Goal: Book appointment/travel/reservation

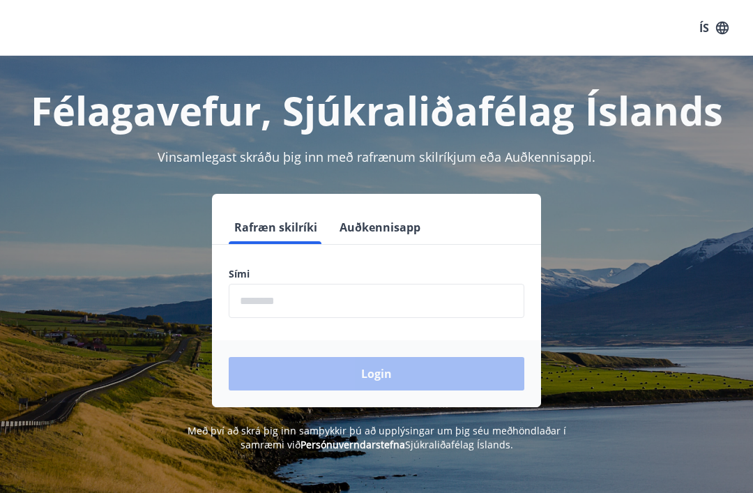
click at [325, 308] on input "phone" at bounding box center [377, 301] width 296 height 34
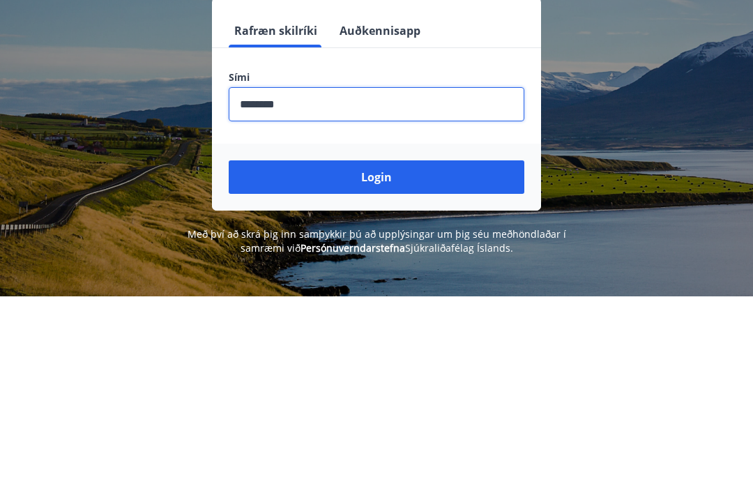
type input "********"
click at [438, 357] on button "Login" at bounding box center [377, 373] width 296 height 33
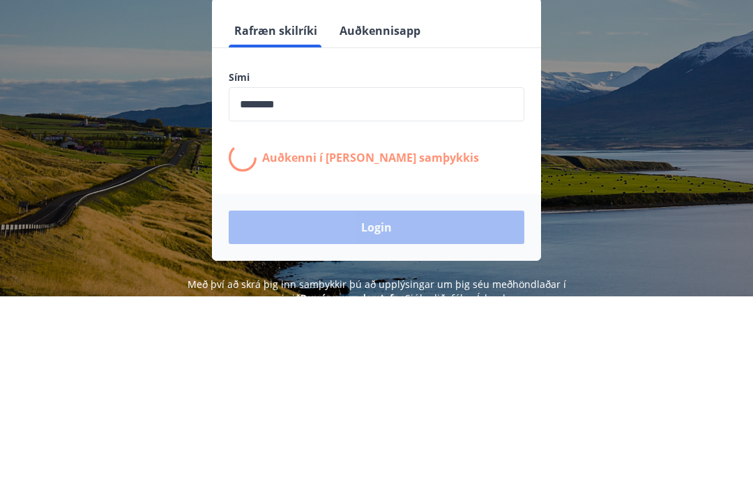
scroll to position [197, 0]
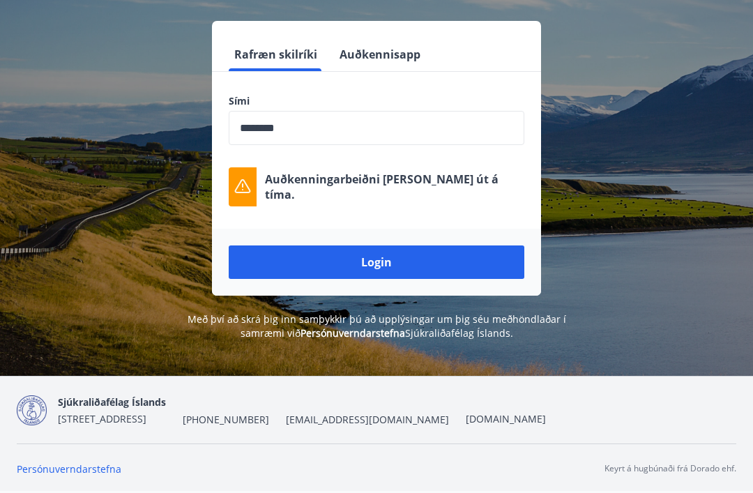
click at [439, 250] on button "Login" at bounding box center [377, 261] width 296 height 33
click at [476, 245] on button "Login" at bounding box center [377, 261] width 296 height 33
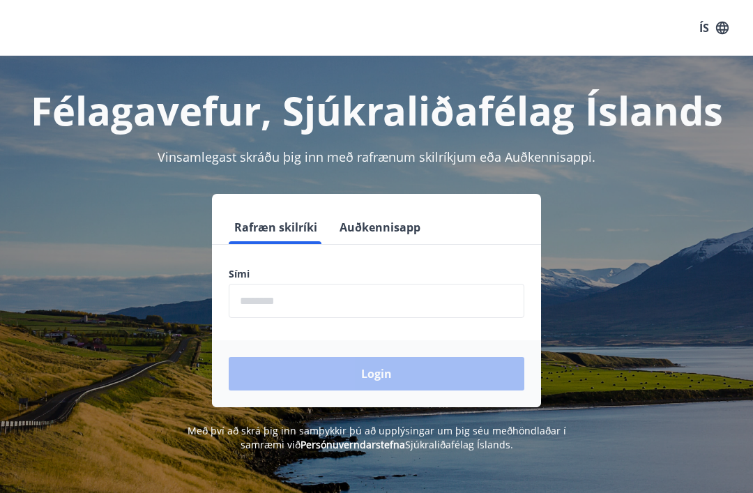
click at [294, 303] on input "phone" at bounding box center [377, 301] width 296 height 34
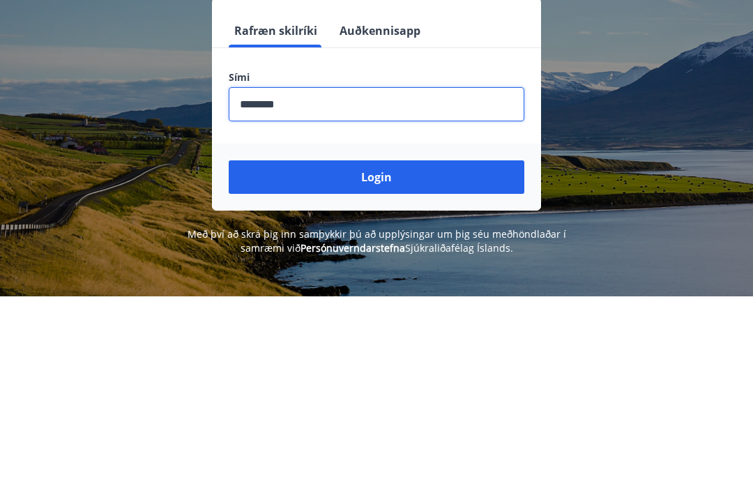
type input "********"
click at [445, 357] on button "Login" at bounding box center [377, 373] width 296 height 33
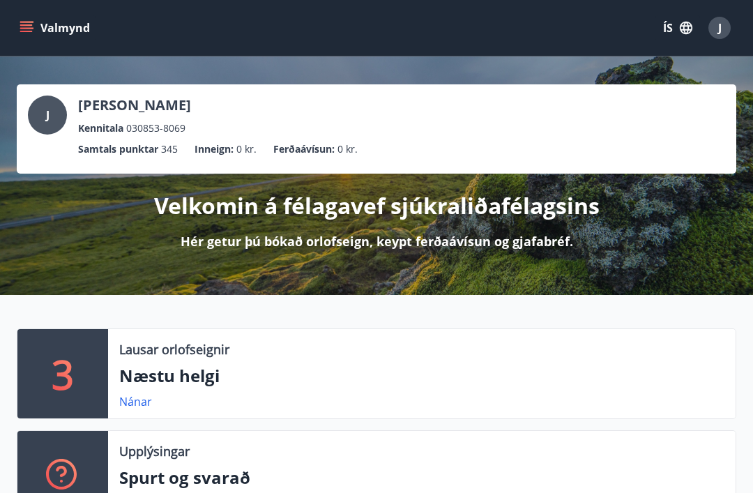
click at [55, 25] on button "Valmynd" at bounding box center [56, 27] width 79 height 25
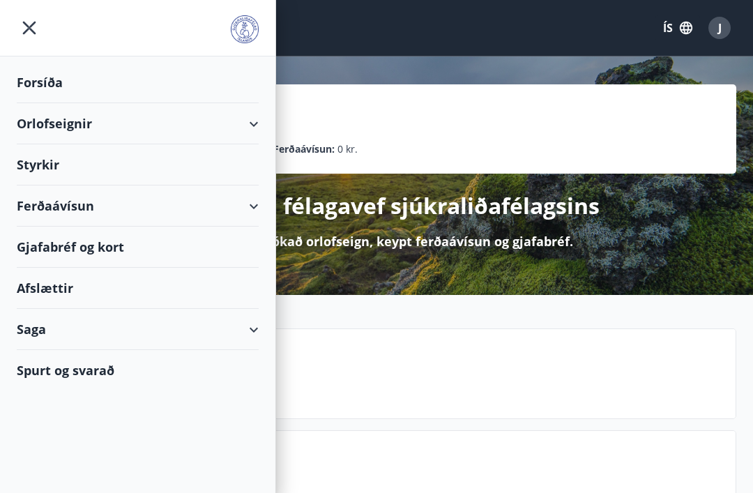
click at [114, 129] on div "Orlofseignir" at bounding box center [138, 123] width 242 height 41
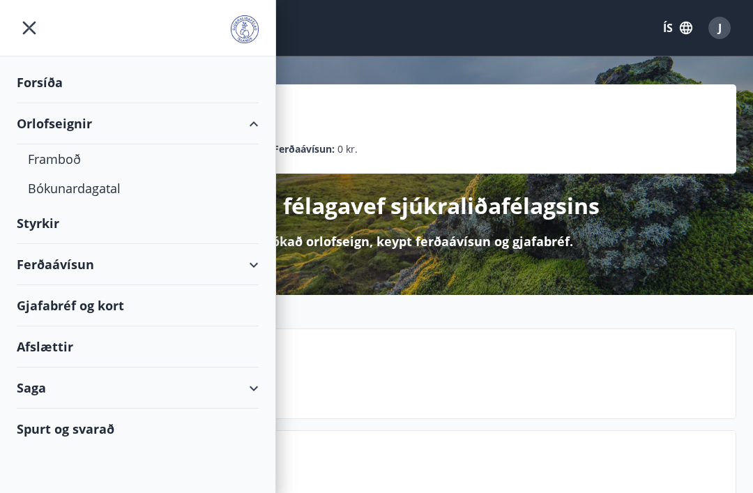
click at [103, 190] on div "Bókunardagatal" at bounding box center [138, 188] width 220 height 29
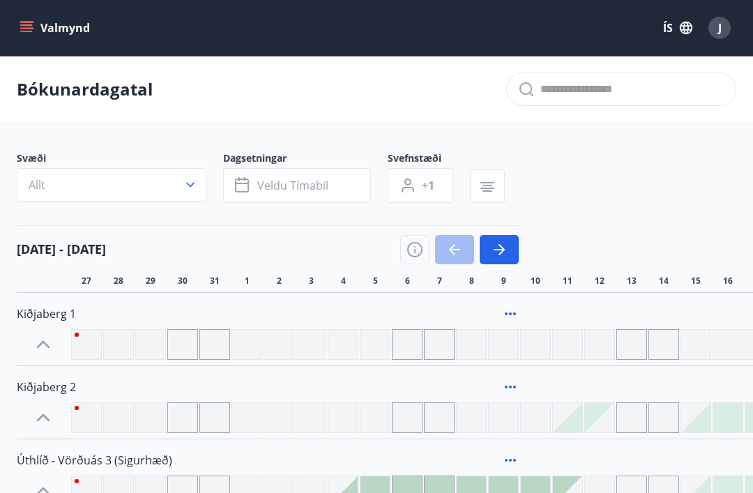
click at [671, 92] on input "text" at bounding box center [632, 89] width 184 height 22
type input "**"
click at [62, 32] on button "Valmynd" at bounding box center [56, 27] width 79 height 25
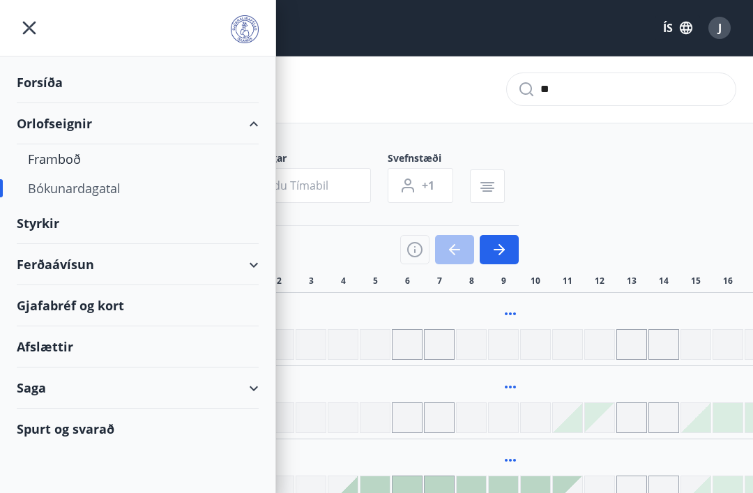
click at [80, 158] on div "Framboð" at bounding box center [138, 158] width 220 height 29
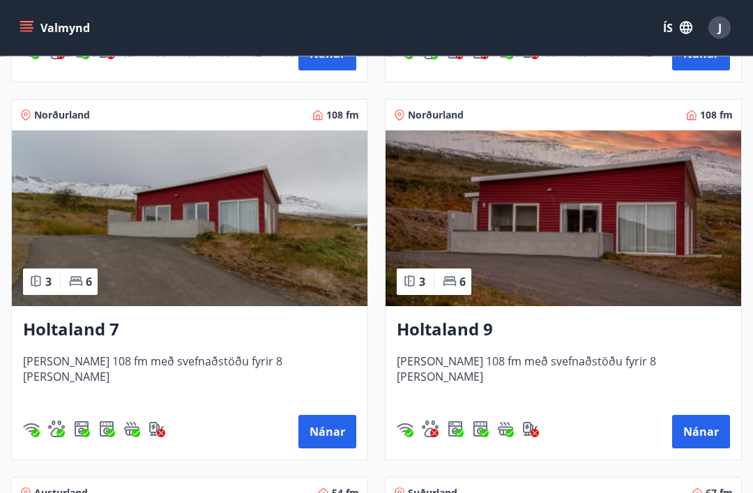
scroll to position [2478, 0]
click at [702, 438] on button "Nánar" at bounding box center [701, 431] width 58 height 33
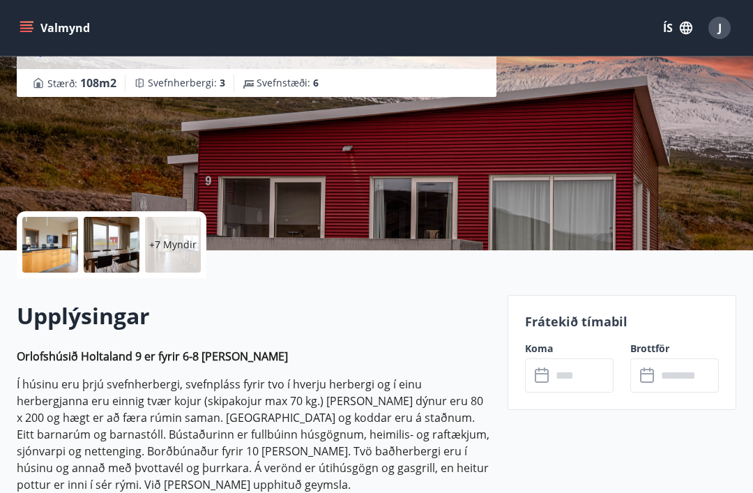
scroll to position [176, 0]
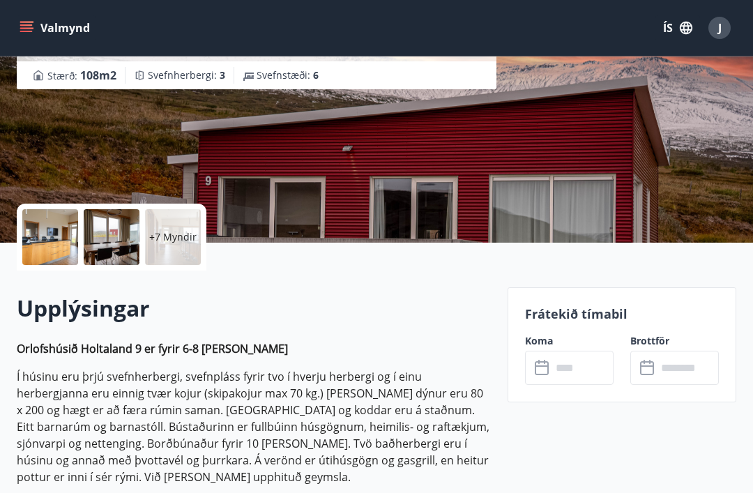
click at [585, 372] on input "text" at bounding box center [583, 368] width 62 height 34
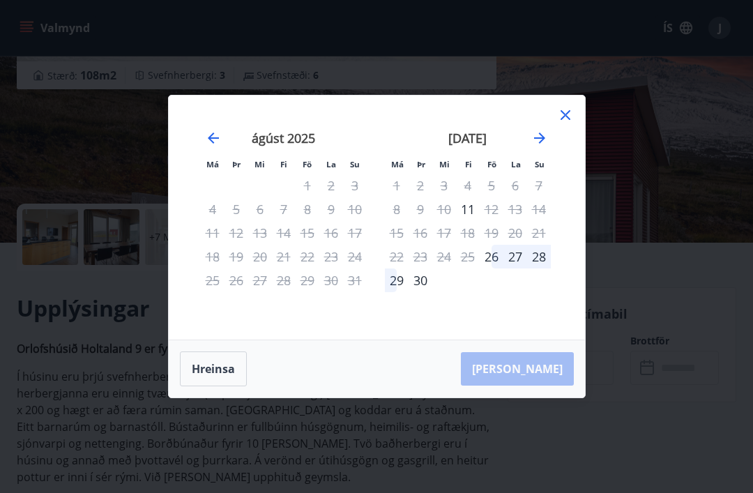
click at [559, 123] on icon at bounding box center [565, 115] width 17 height 17
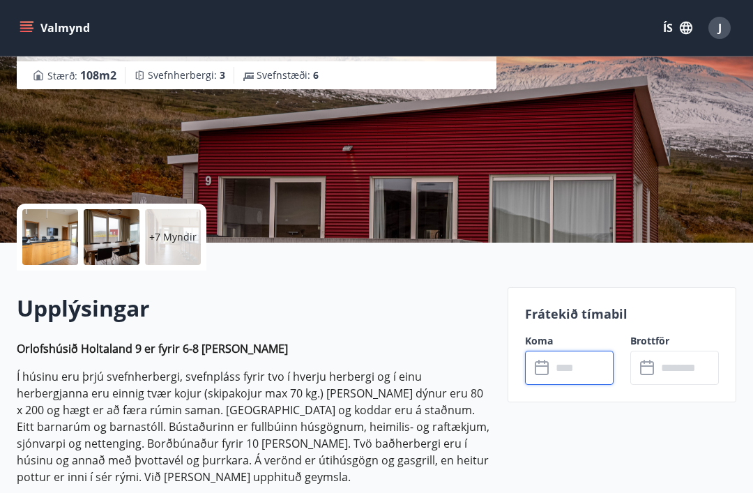
click at [594, 369] on input "text" at bounding box center [583, 368] width 62 height 34
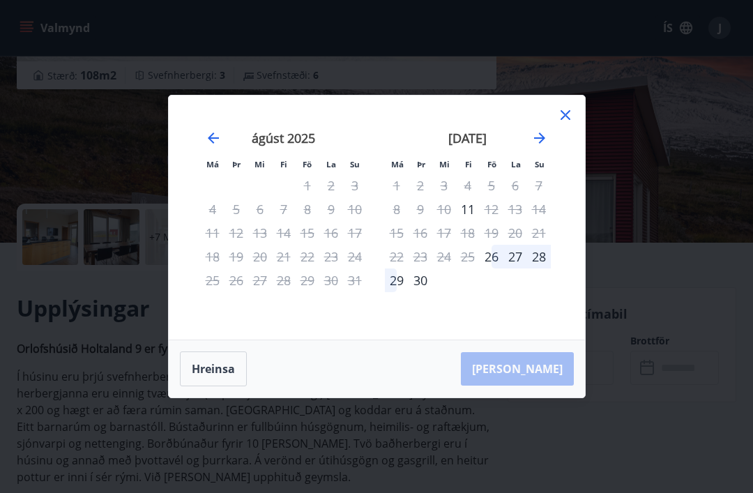
click at [545, 146] on icon "Move forward to switch to the next month." at bounding box center [539, 138] width 17 height 17
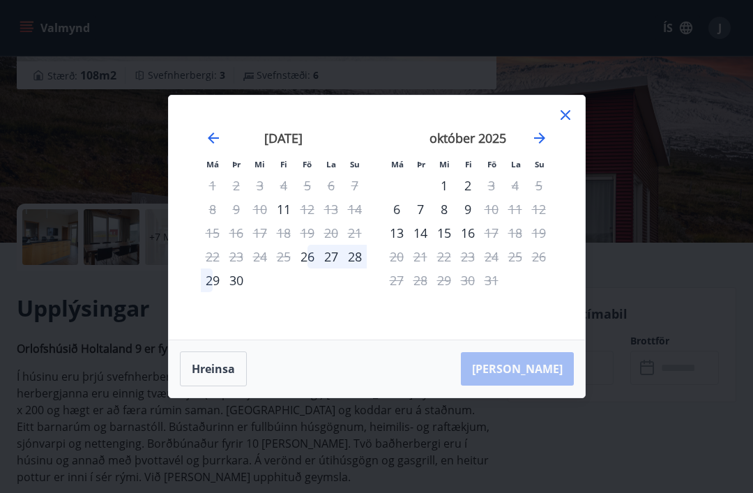
click at [546, 146] on icon "Move forward to switch to the next month." at bounding box center [539, 138] width 17 height 17
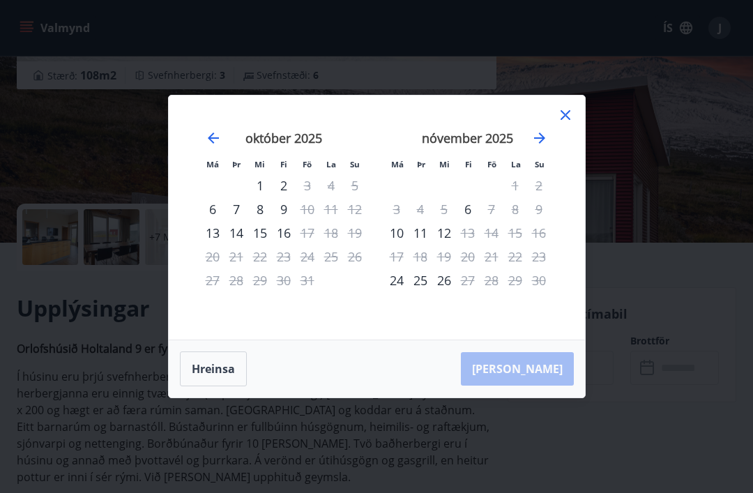
click at [539, 146] on icon "Move forward to switch to the next month." at bounding box center [539, 138] width 17 height 17
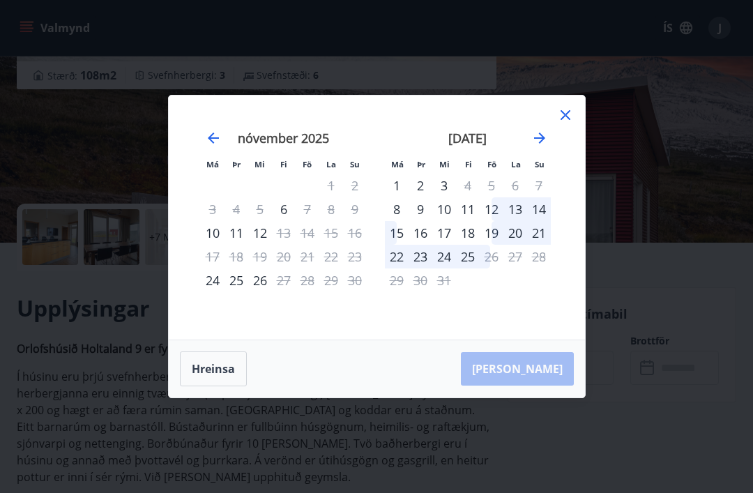
click at [559, 123] on icon at bounding box center [565, 115] width 17 height 17
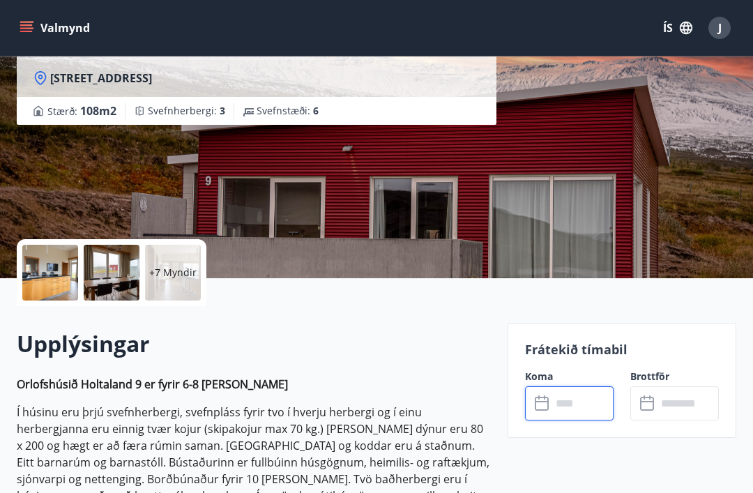
scroll to position [0, 0]
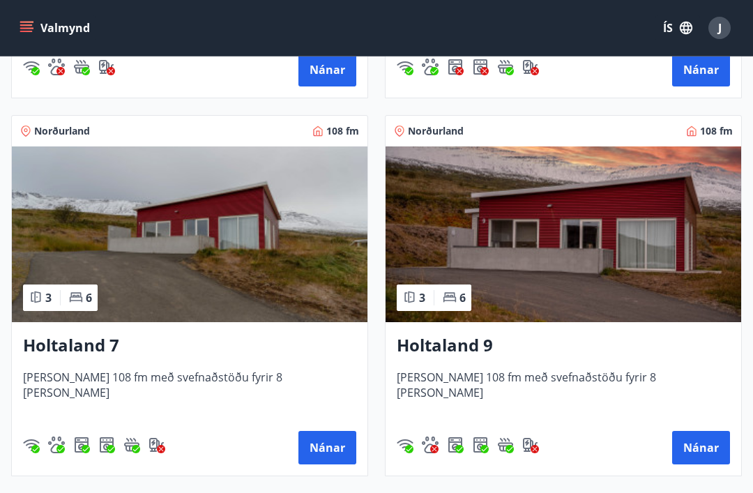
scroll to position [2367, 0]
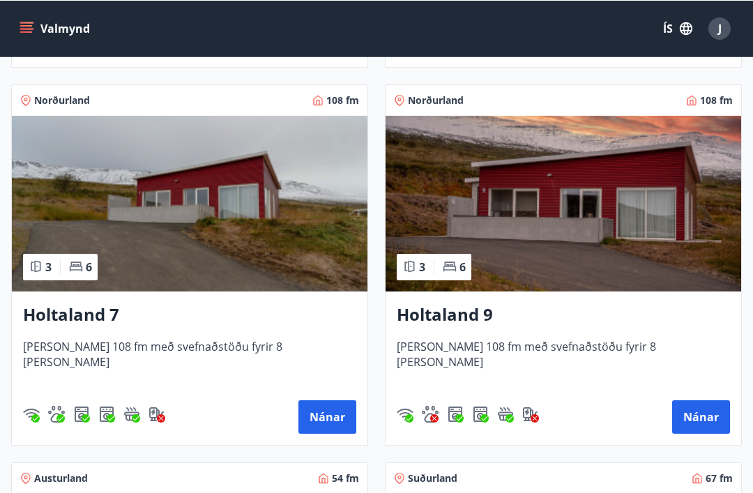
click at [328, 426] on button "Nánar" at bounding box center [327, 416] width 58 height 33
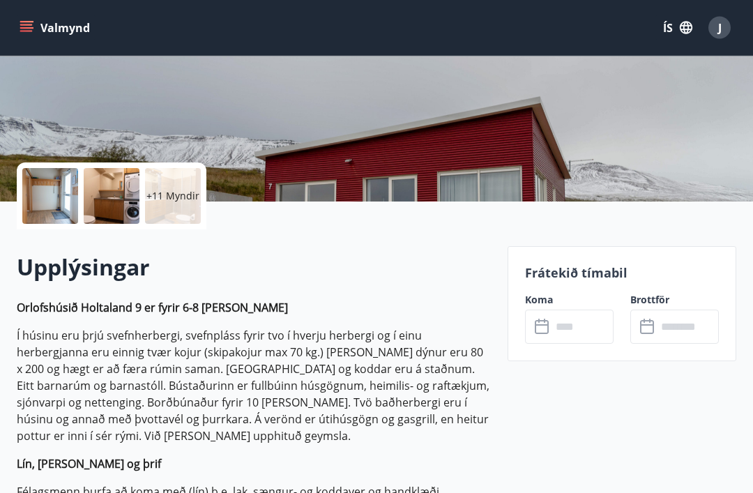
scroll to position [217, 0]
click at [577, 327] on input "text" at bounding box center [583, 327] width 62 height 34
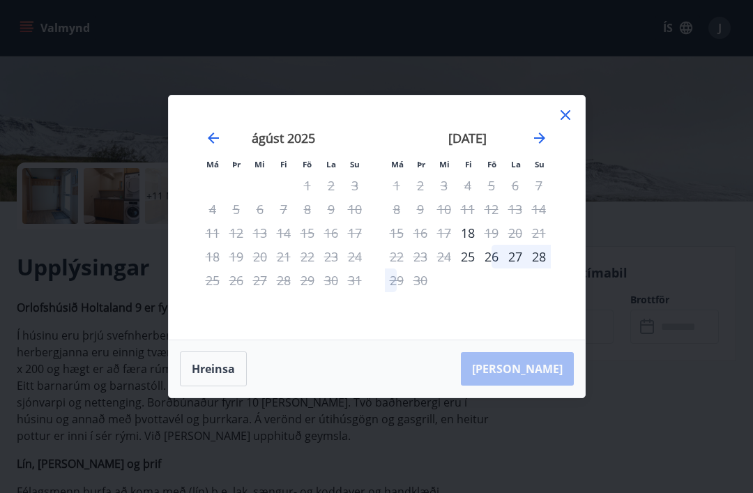
click at [539, 144] on icon "Move forward to switch to the next month." at bounding box center [539, 137] width 11 height 11
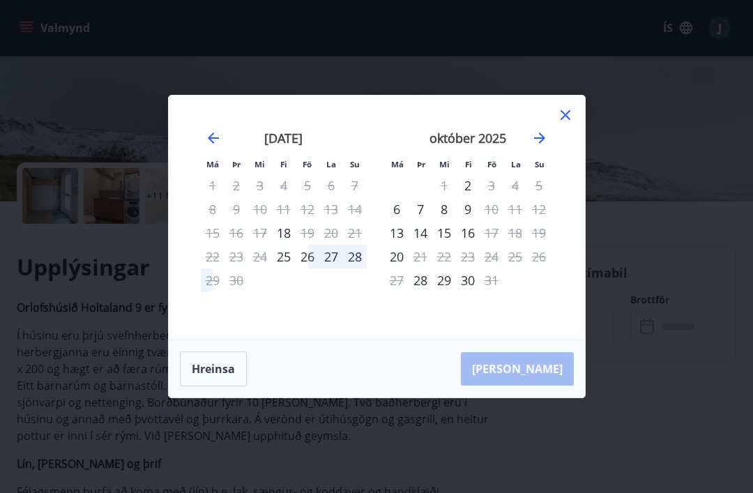
click at [537, 146] on icon "Move forward to switch to the next month." at bounding box center [539, 138] width 17 height 17
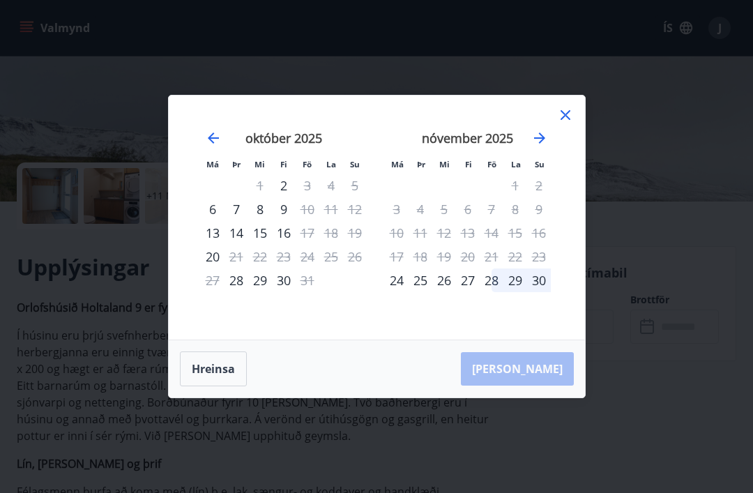
click at [543, 146] on icon "Move forward to switch to the next month." at bounding box center [539, 138] width 17 height 17
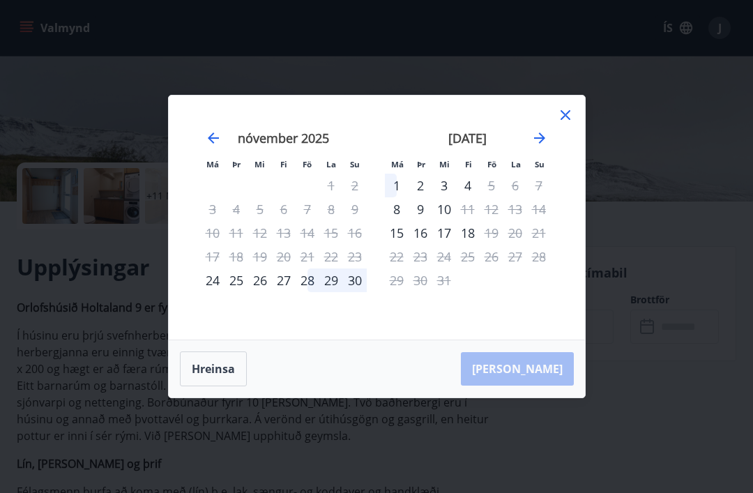
click at [571, 123] on icon at bounding box center [565, 115] width 17 height 17
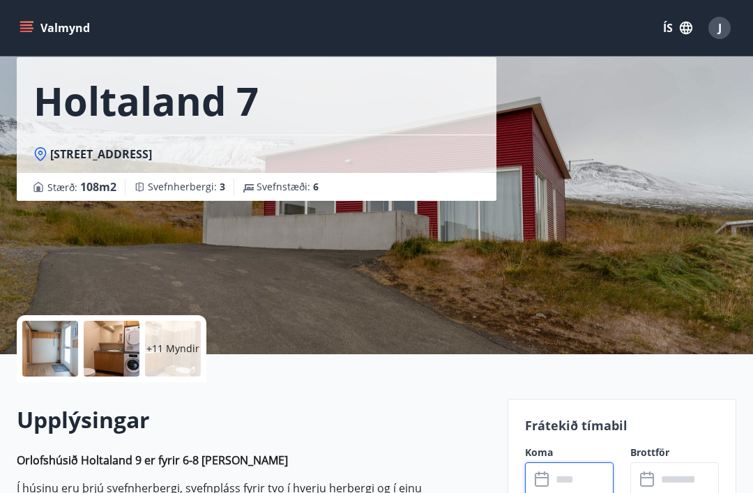
scroll to position [0, 0]
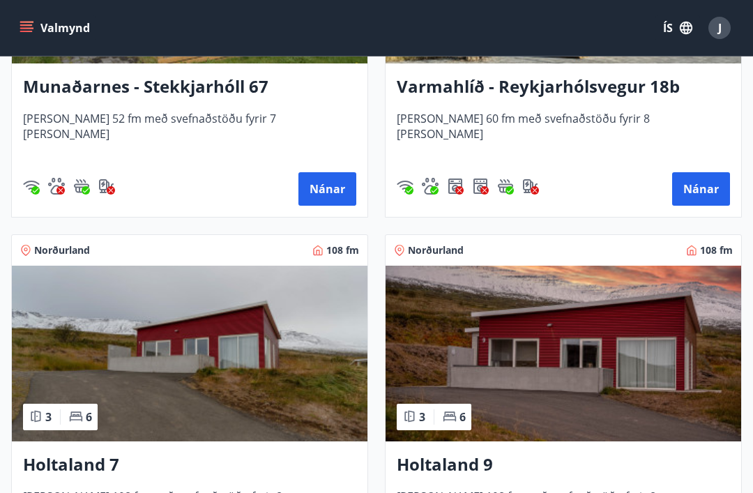
scroll to position [2348, 0]
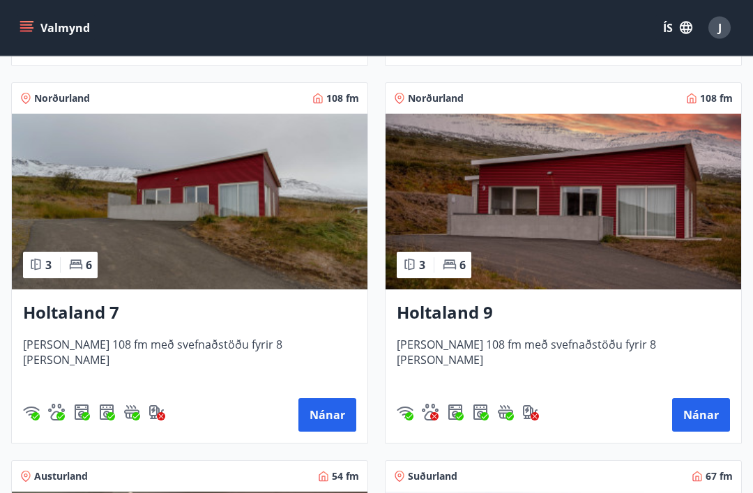
click at [701, 420] on button "Nánar" at bounding box center [701, 415] width 58 height 33
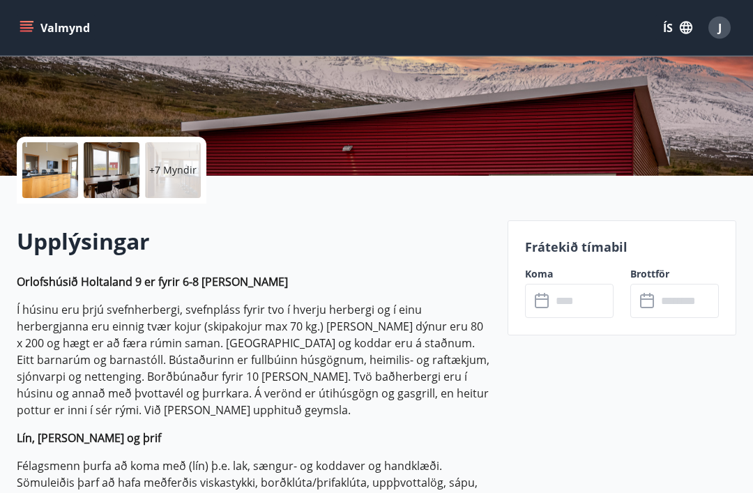
scroll to position [243, 0]
click at [593, 303] on input "text" at bounding box center [583, 301] width 62 height 34
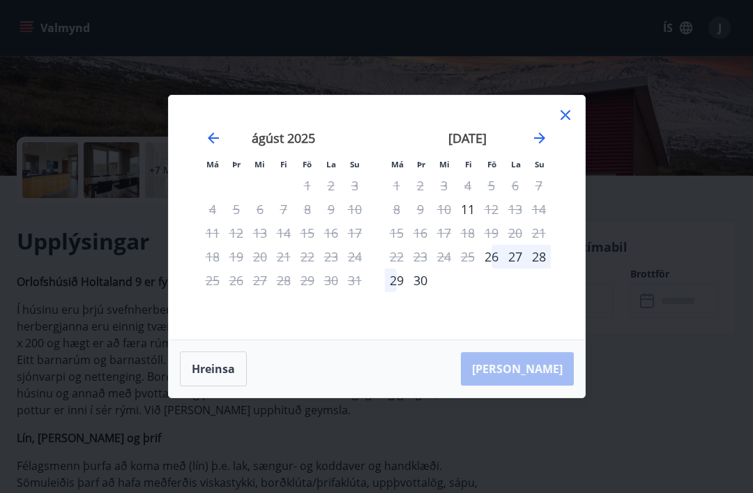
click at [543, 144] on icon "Move forward to switch to the next month." at bounding box center [539, 137] width 11 height 11
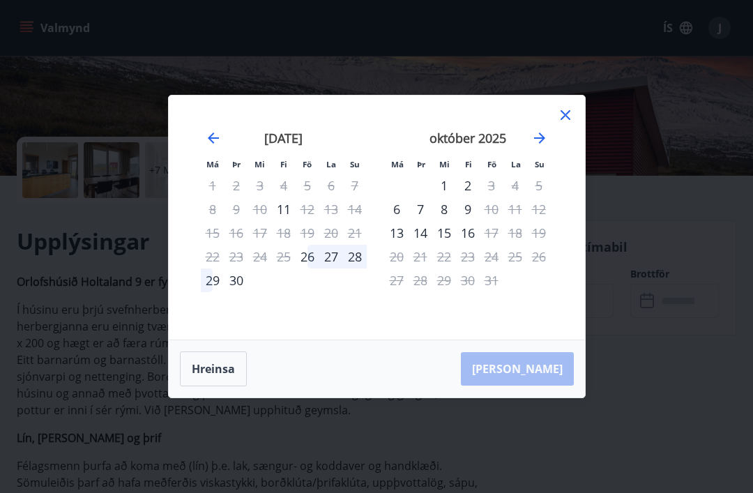
click at [547, 146] on icon "Move forward to switch to the next month." at bounding box center [539, 138] width 17 height 17
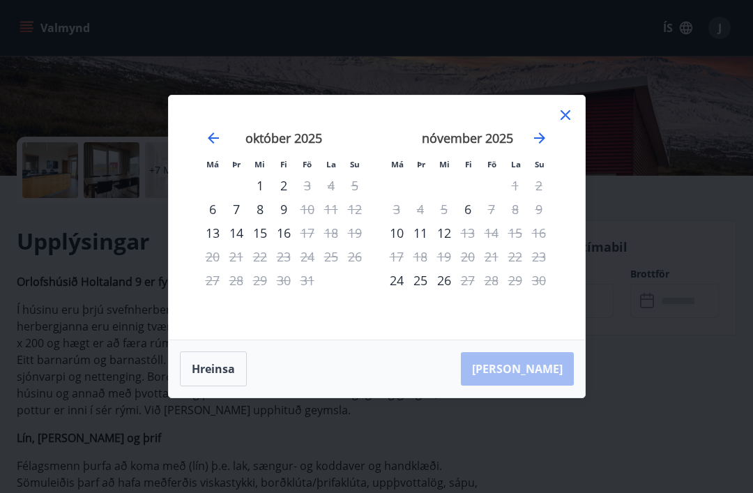
click at [568, 123] on icon at bounding box center [565, 115] width 17 height 17
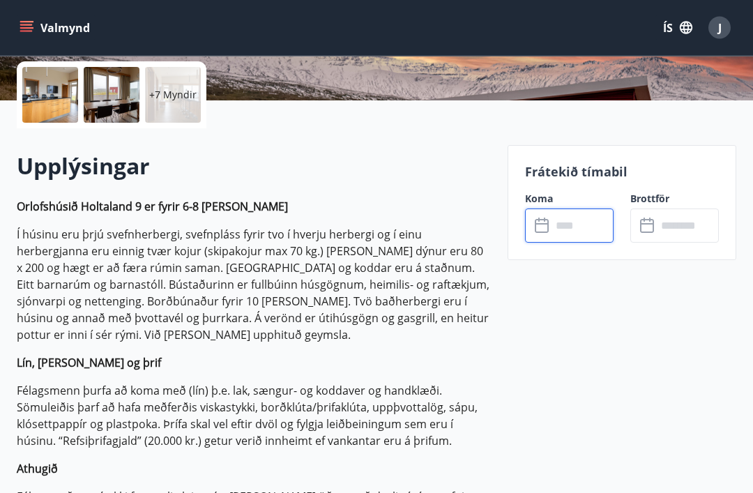
scroll to position [0, 0]
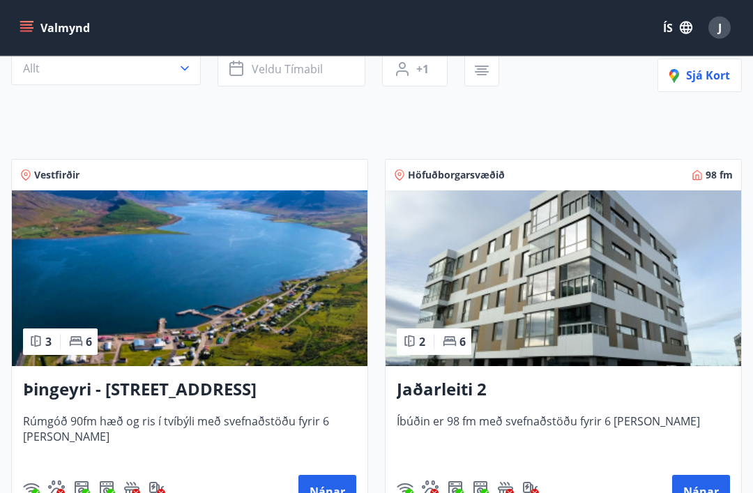
scroll to position [150, 0]
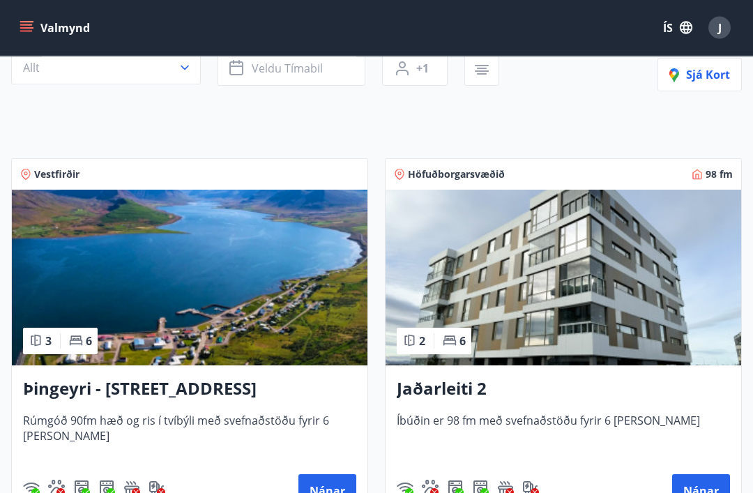
click at [707, 492] on button "Nánar" at bounding box center [701, 491] width 58 height 33
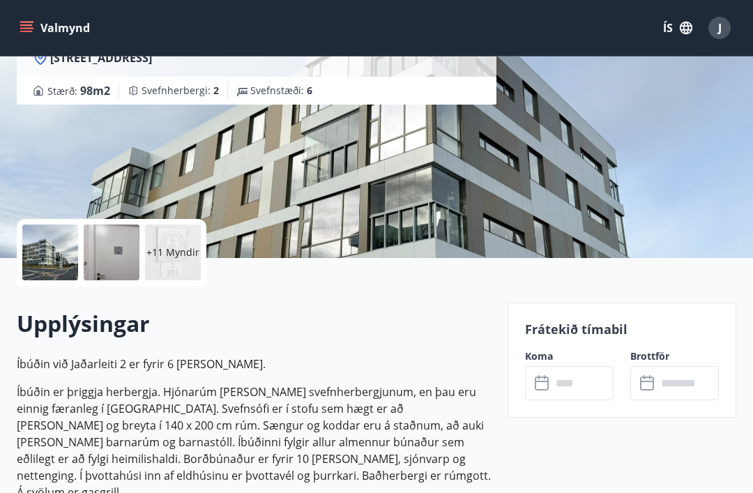
scroll to position [162, 0]
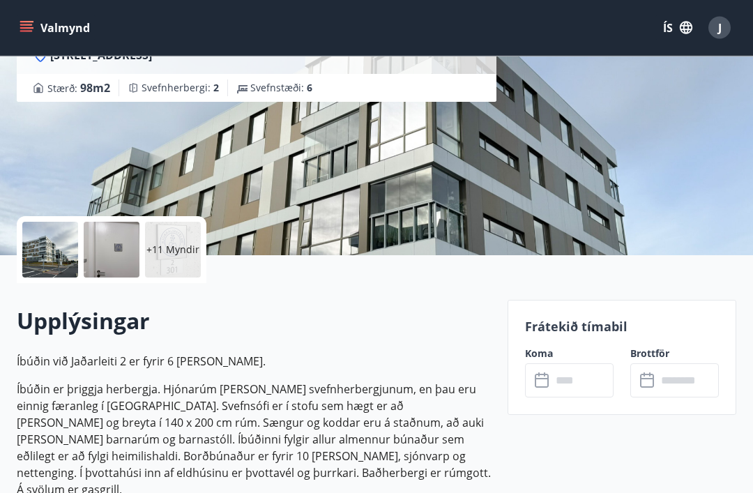
click at [575, 381] on input "text" at bounding box center [583, 381] width 62 height 34
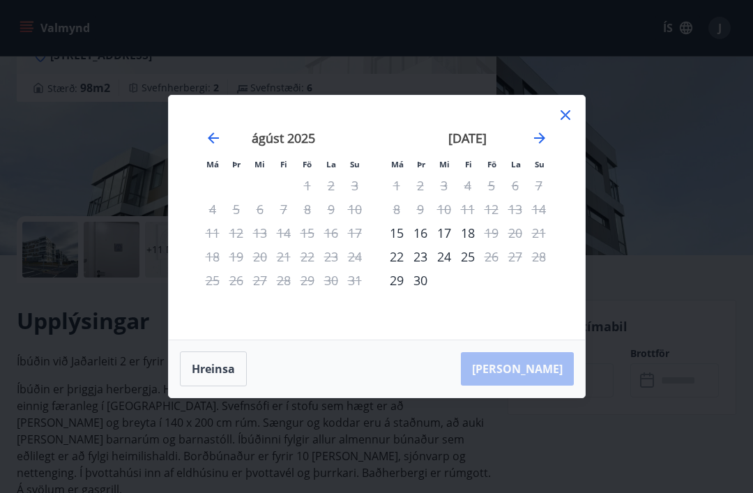
click at [539, 146] on icon "Move forward to switch to the next month." at bounding box center [539, 138] width 17 height 17
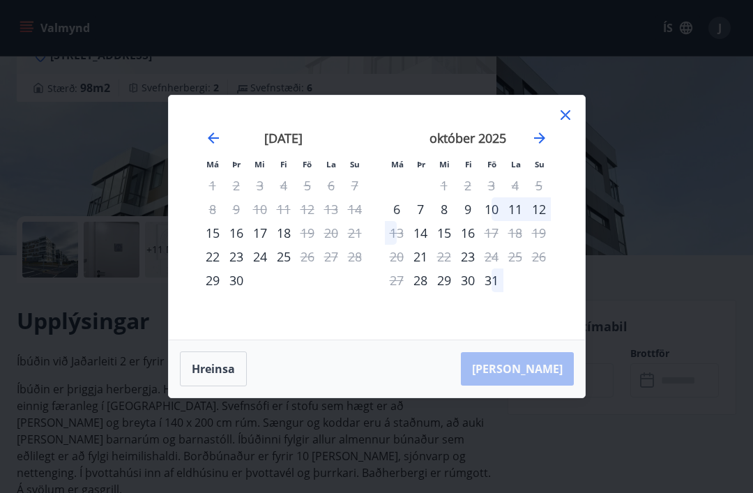
click at [540, 146] on icon "Move forward to switch to the next month." at bounding box center [539, 138] width 17 height 17
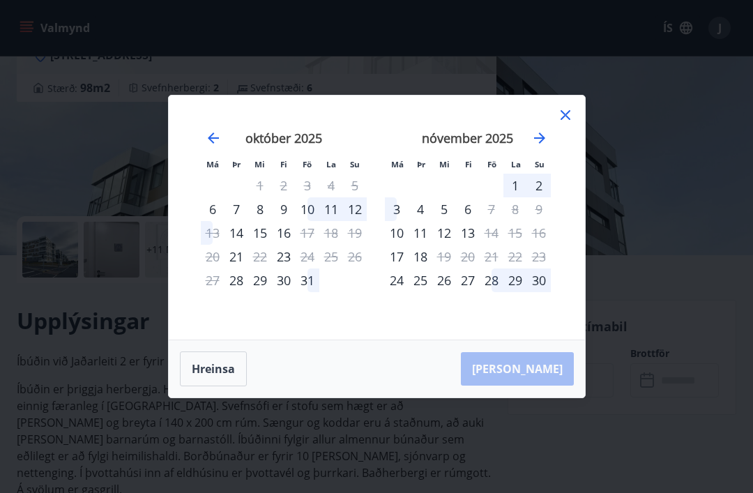
click at [572, 123] on icon at bounding box center [565, 115] width 17 height 17
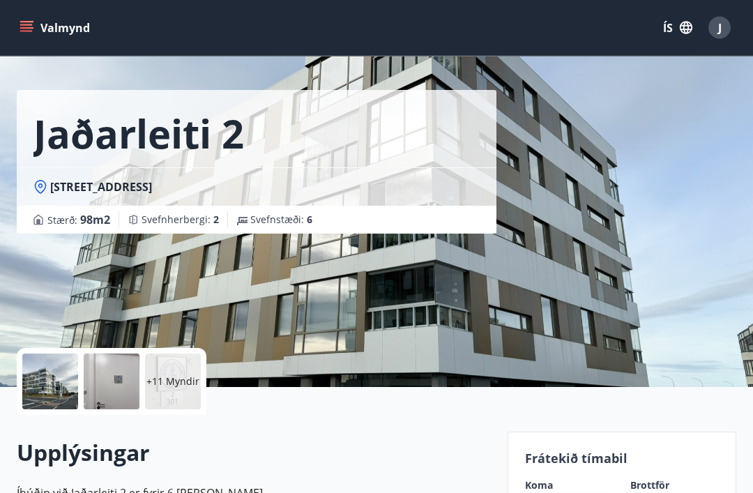
scroll to position [0, 0]
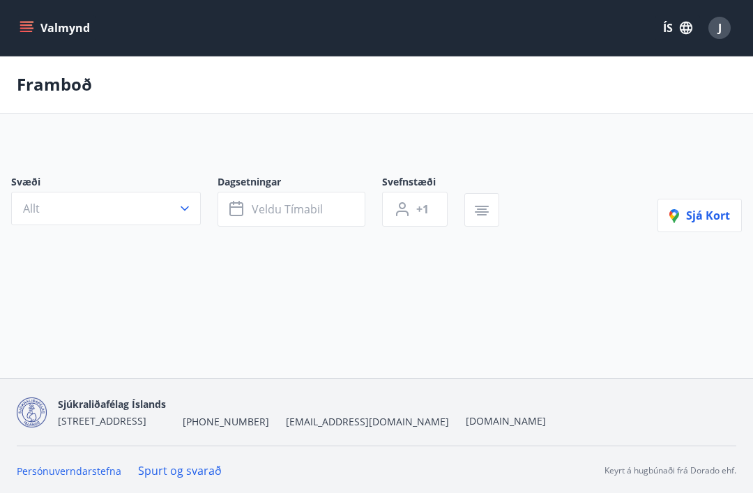
scroll to position [45, 0]
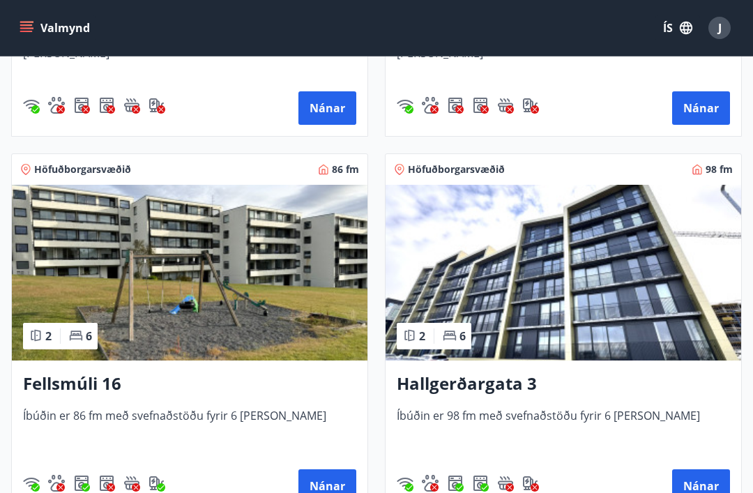
click at [329, 487] on button "Nánar" at bounding box center [327, 485] width 58 height 33
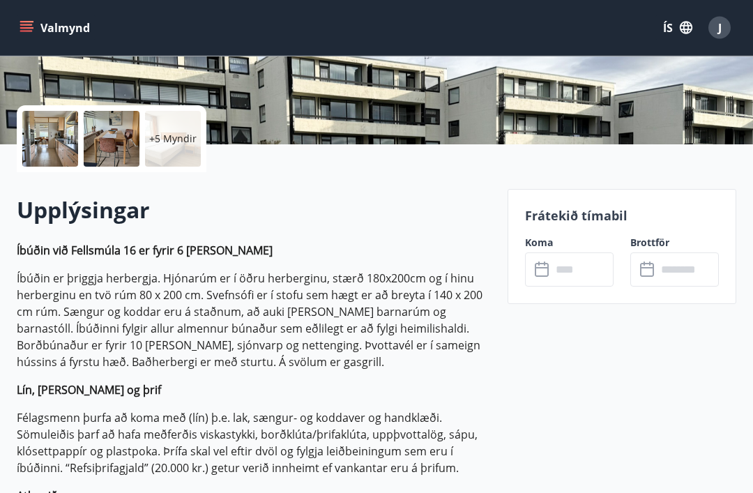
click at [574, 274] on input "text" at bounding box center [583, 270] width 62 height 34
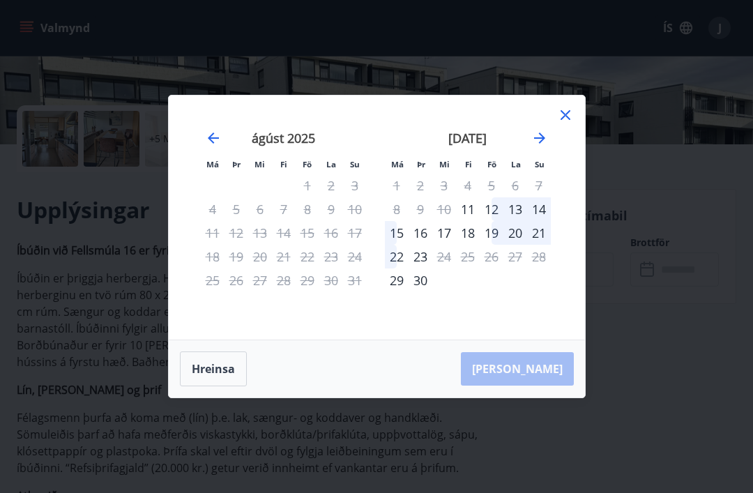
click at [540, 144] on icon "Move forward to switch to the next month." at bounding box center [539, 137] width 11 height 11
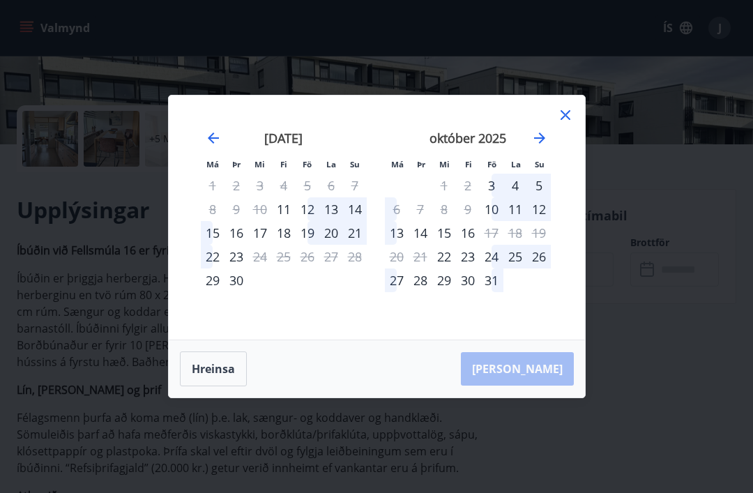
click at [542, 146] on icon "Move forward to switch to the next month." at bounding box center [539, 138] width 17 height 17
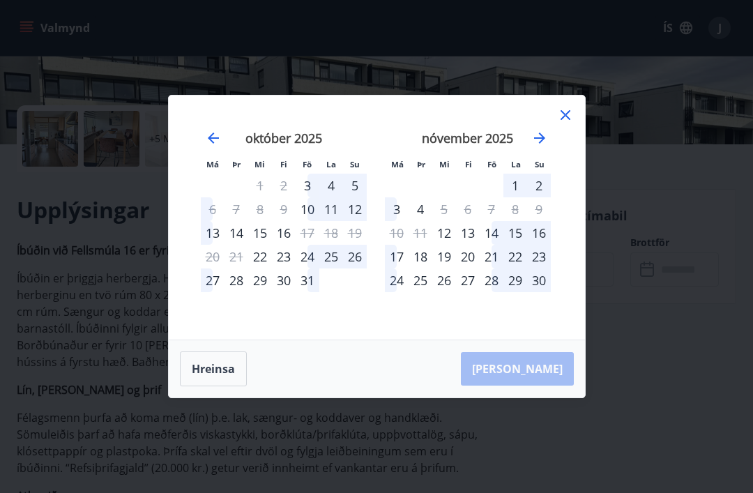
click at [573, 123] on icon at bounding box center [565, 115] width 17 height 17
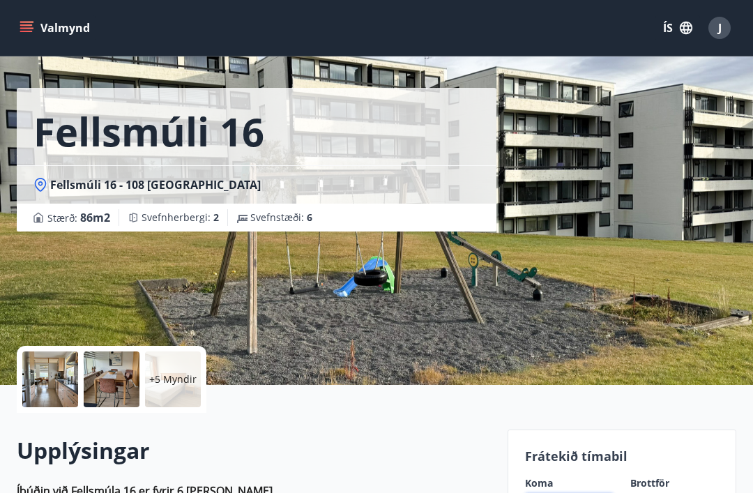
scroll to position [0, 0]
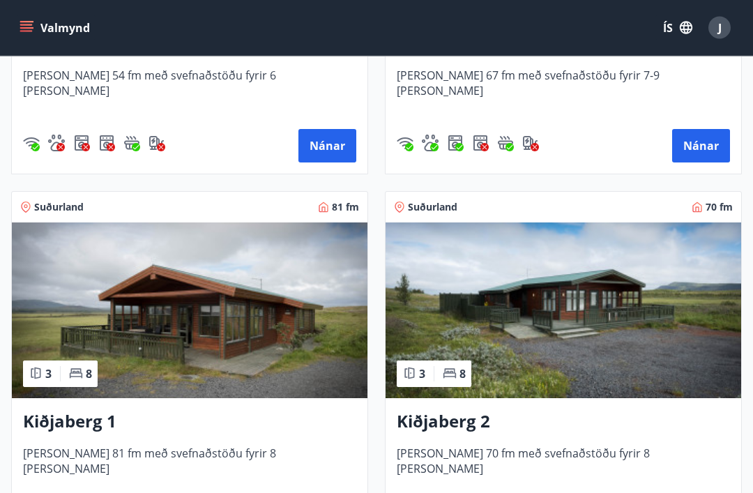
scroll to position [3142, 0]
